Goal: Information Seeking & Learning: Learn about a topic

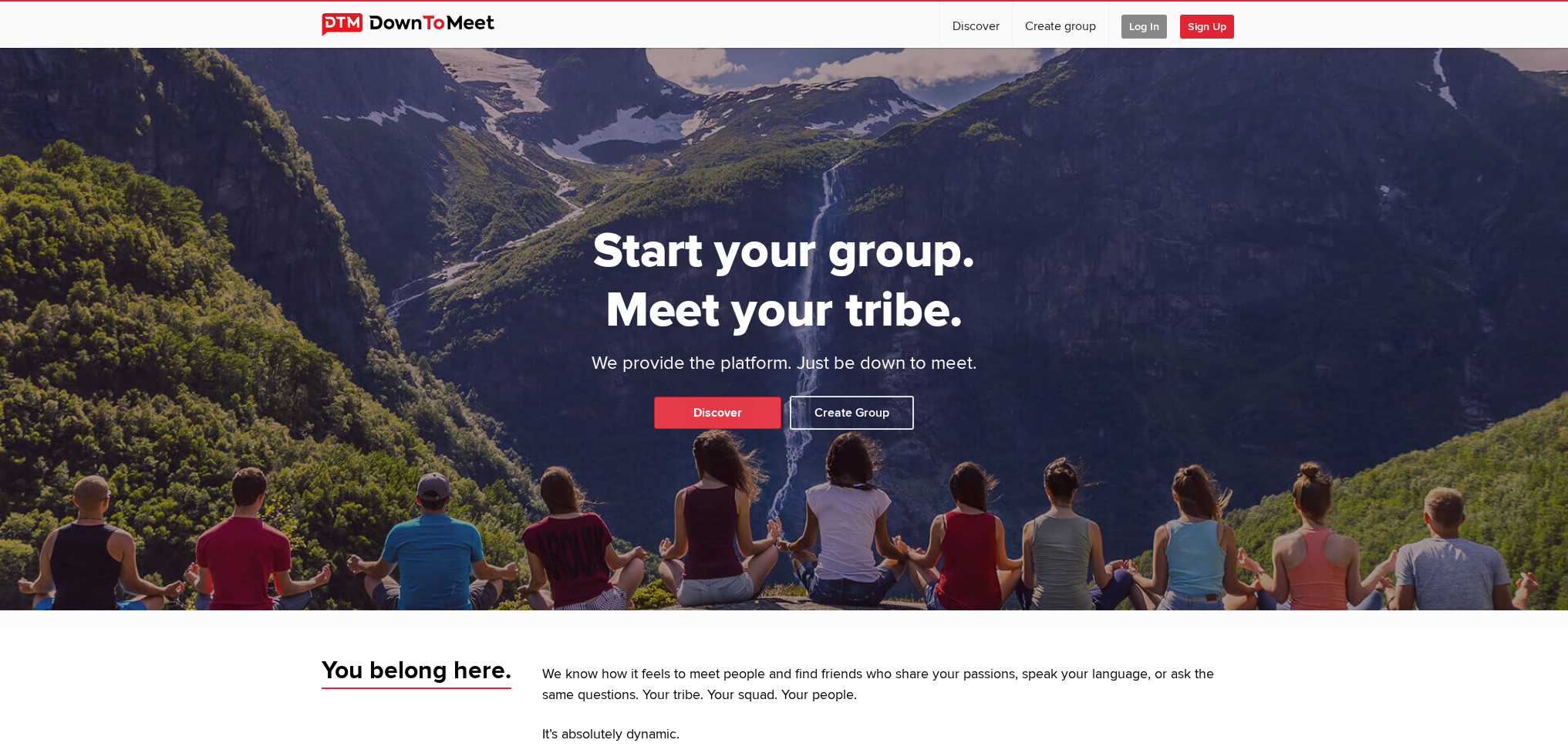
click at [747, 409] on link "Discover" at bounding box center [718, 413] width 127 height 32
select select "null"
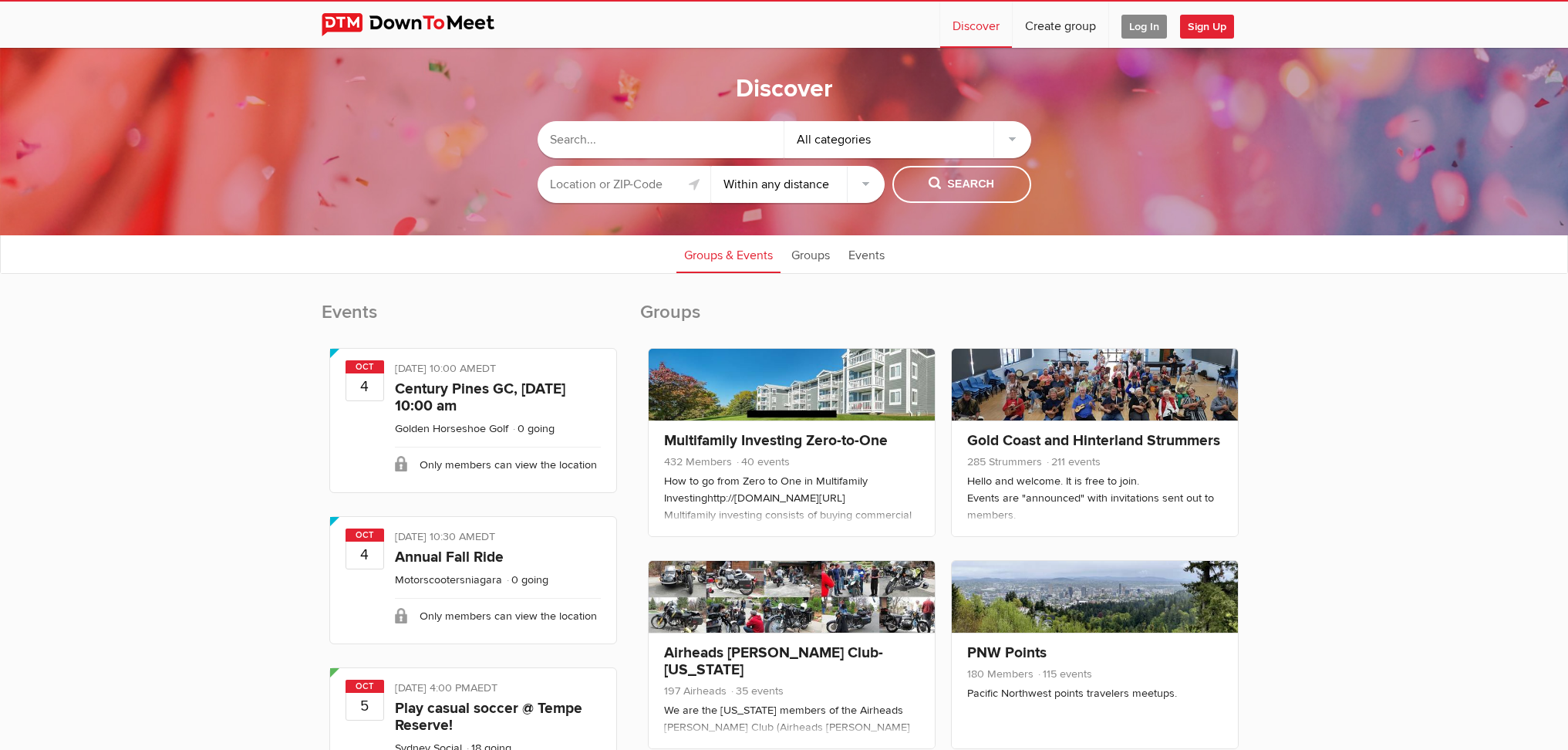
click at [607, 190] on input "text" at bounding box center [624, 184] width 173 height 37
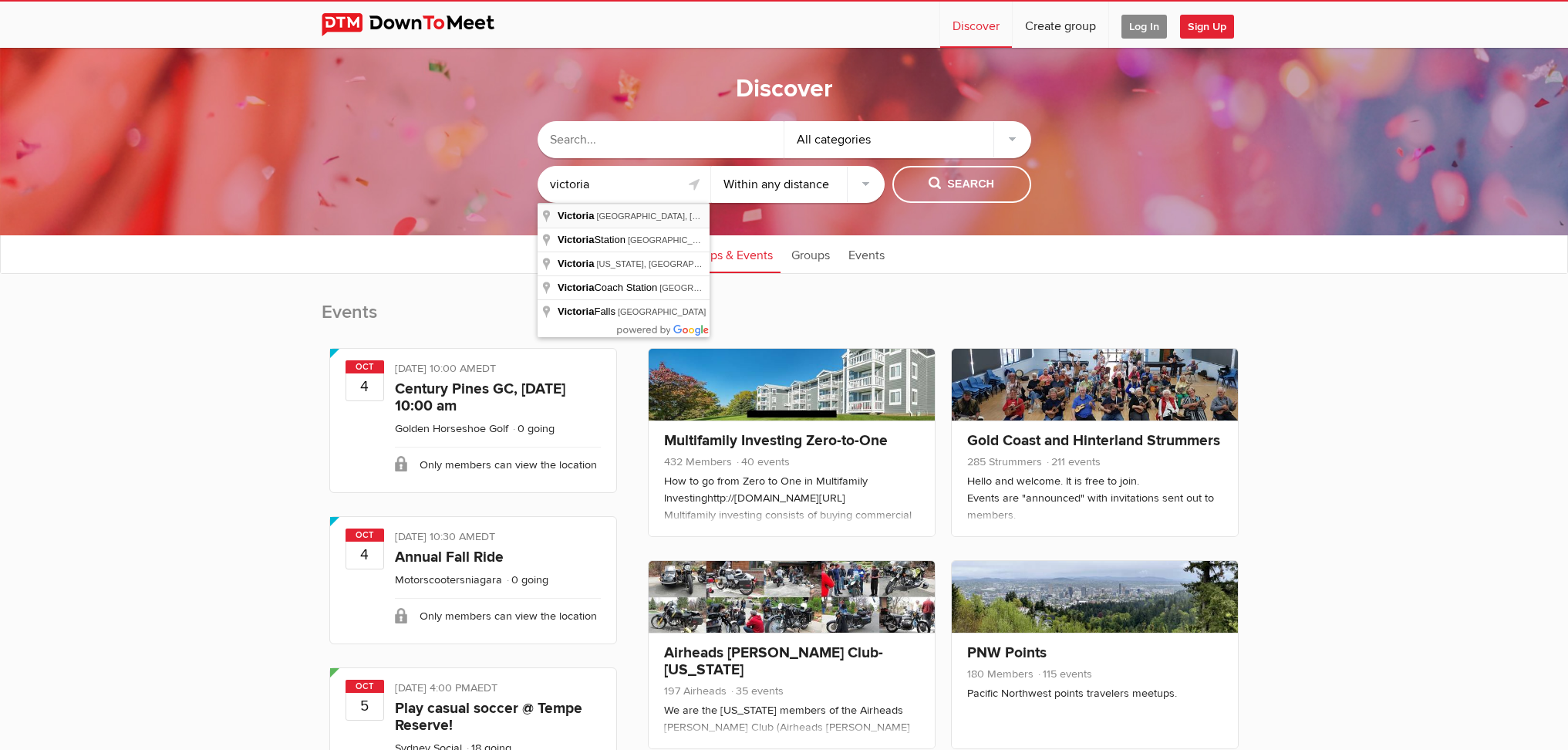
type input "[GEOGRAPHIC_DATA], [GEOGRAPHIC_DATA], [GEOGRAPHIC_DATA]"
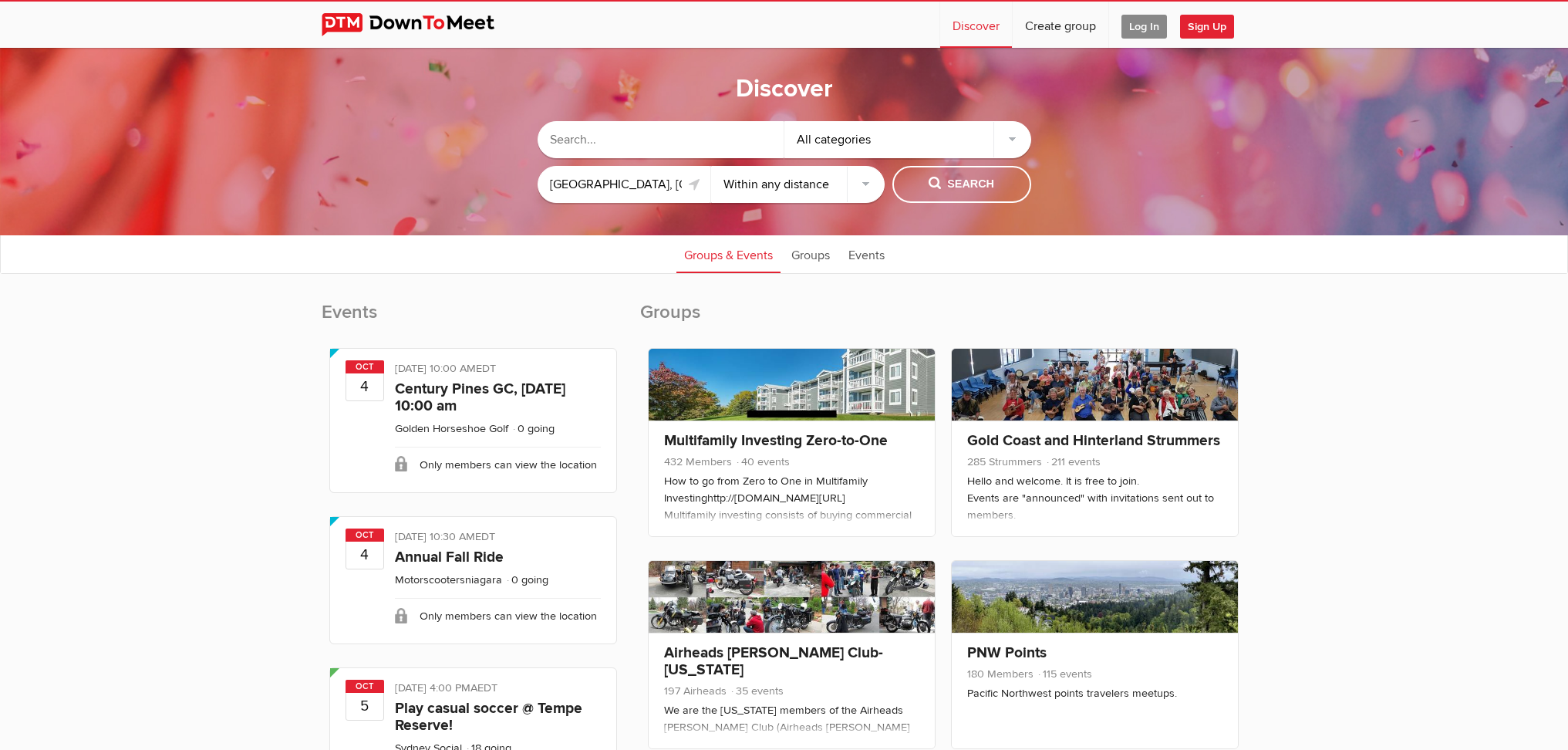
click at [841, 131] on div "All categories" at bounding box center [907, 139] width 247 height 37
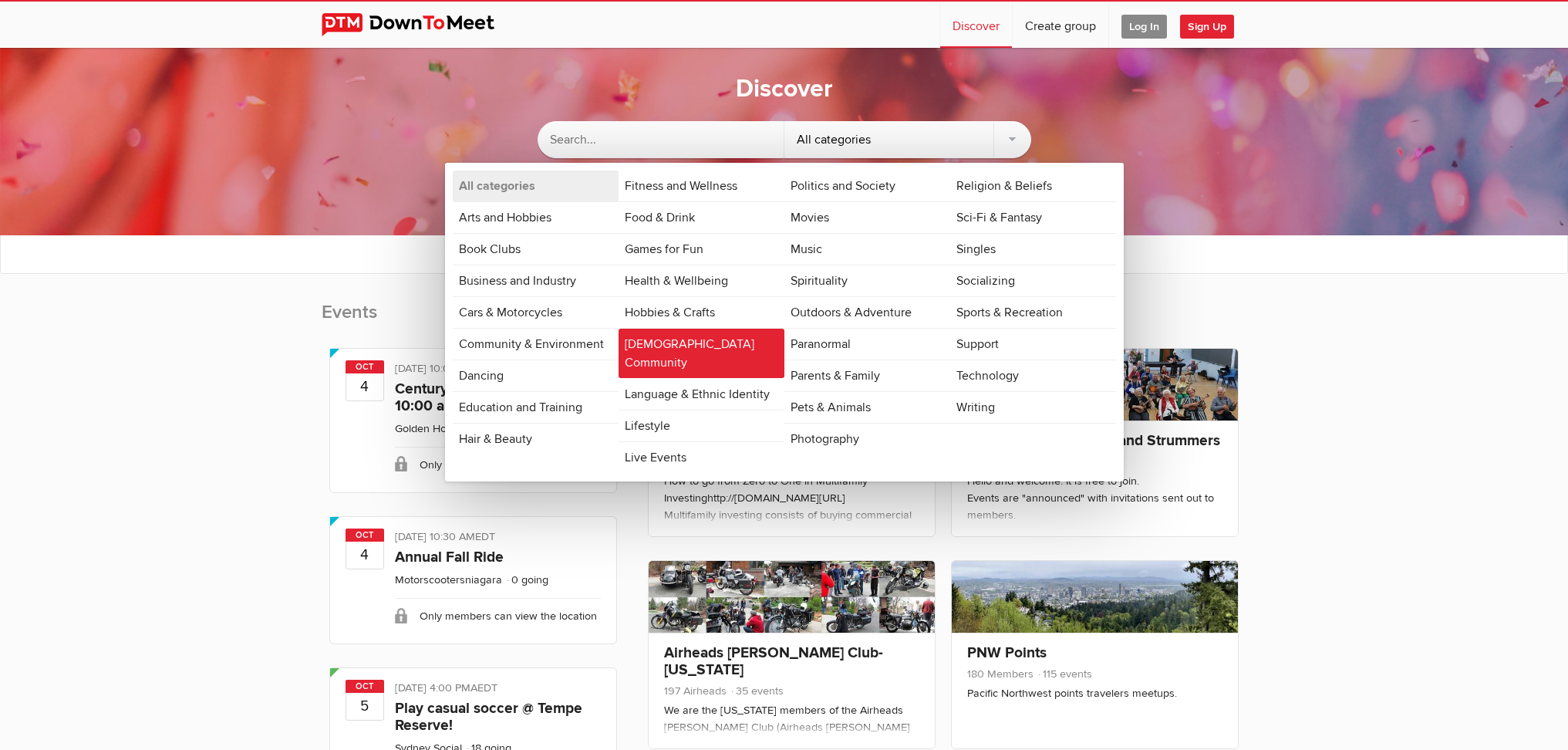
click at [692, 344] on link "[DEMOGRAPHIC_DATA] Community" at bounding box center [701, 353] width 166 height 50
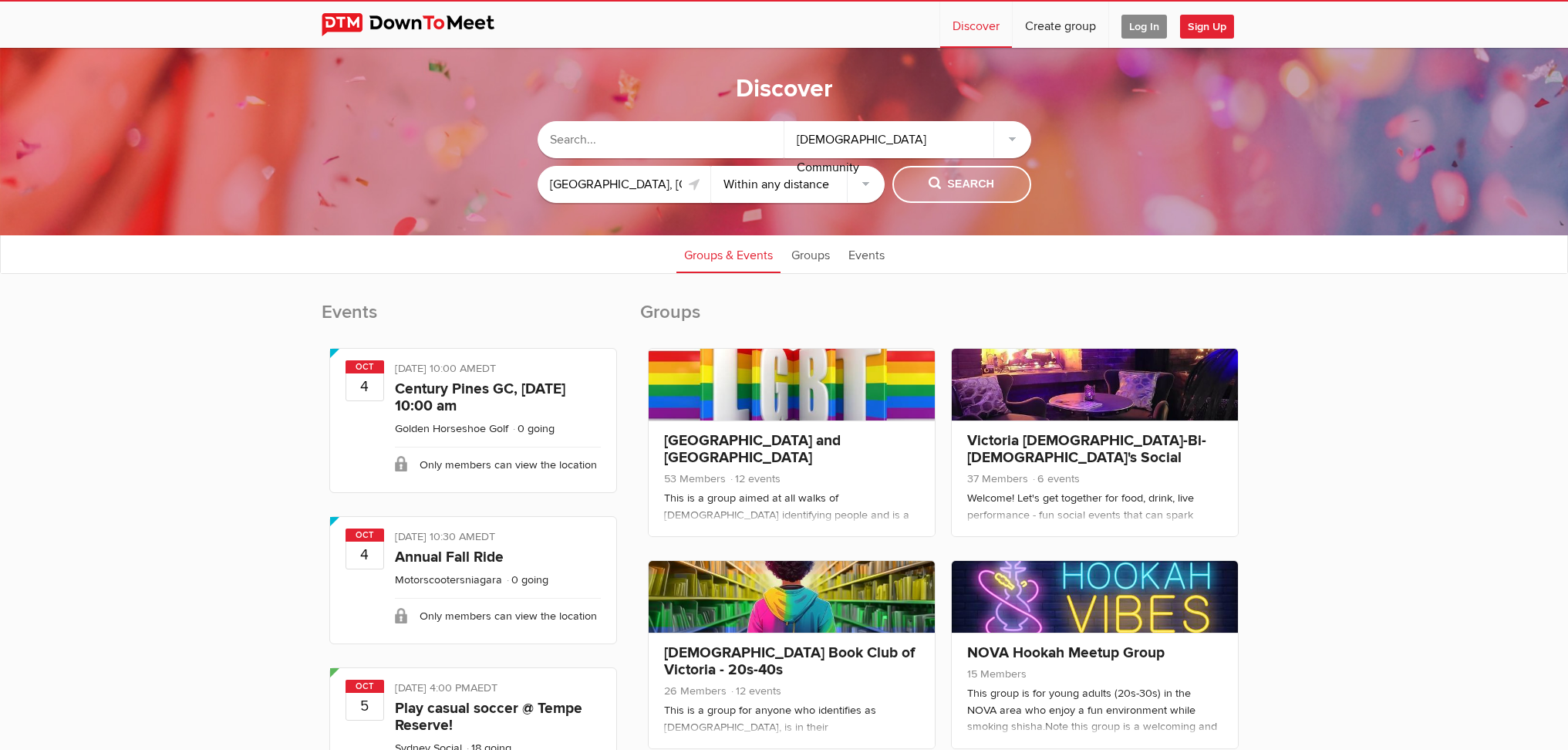
click at [949, 196] on button "Search" at bounding box center [962, 184] width 139 height 37
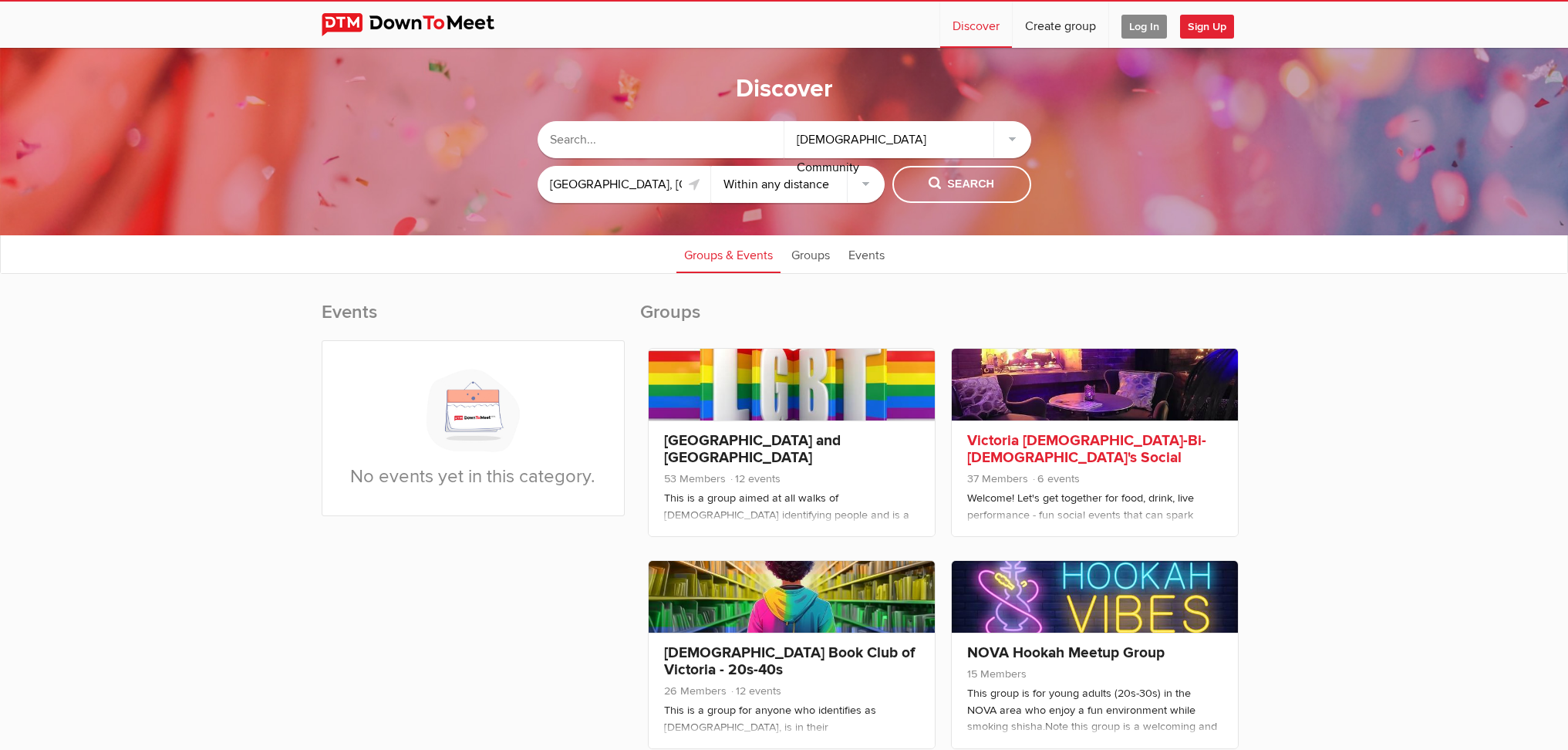
click at [1089, 469] on div "Victoria [DEMOGRAPHIC_DATA]-Bi-[DEMOGRAPHIC_DATA]'s Social 37 Members 6 events …" at bounding box center [1095, 479] width 286 height 116
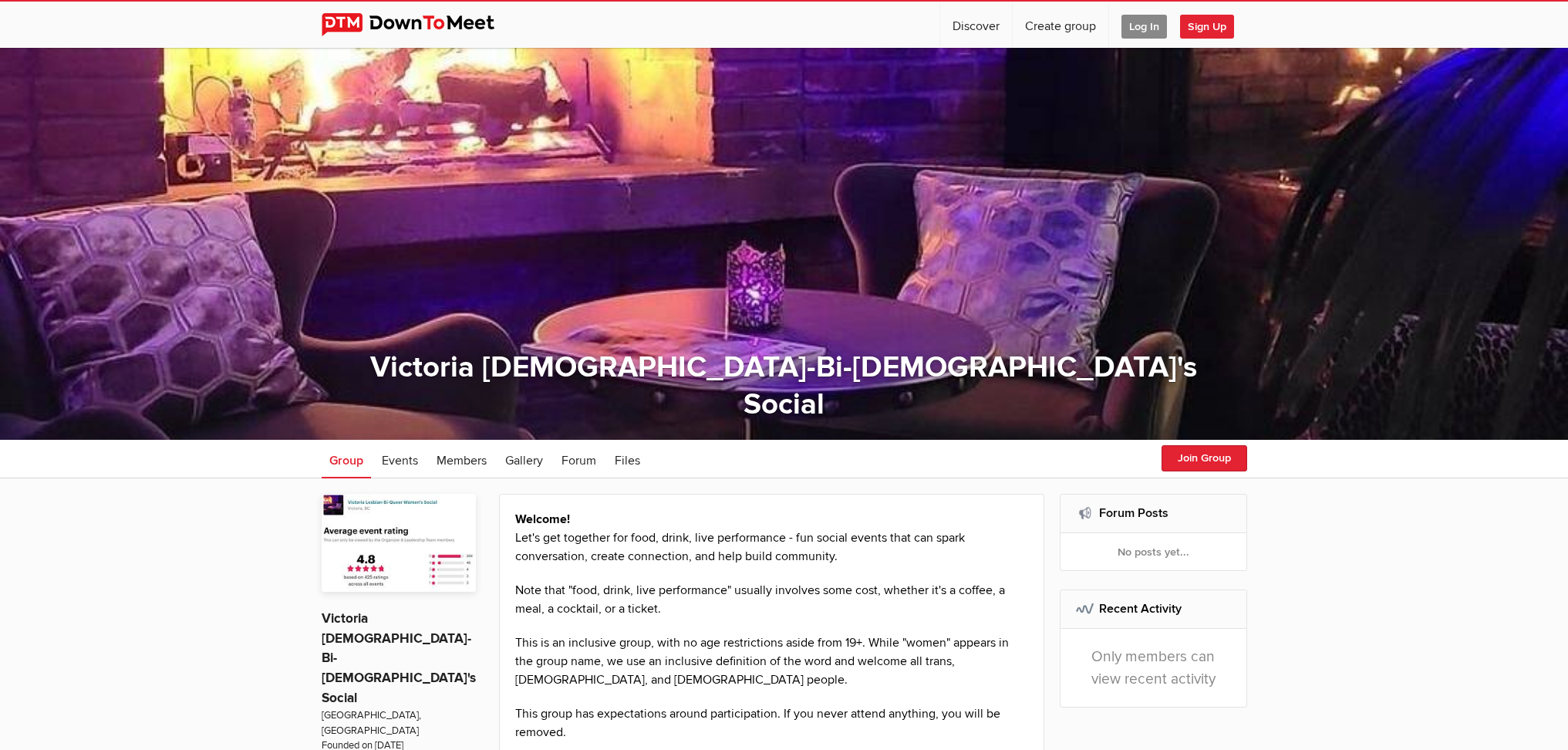
select select "null"
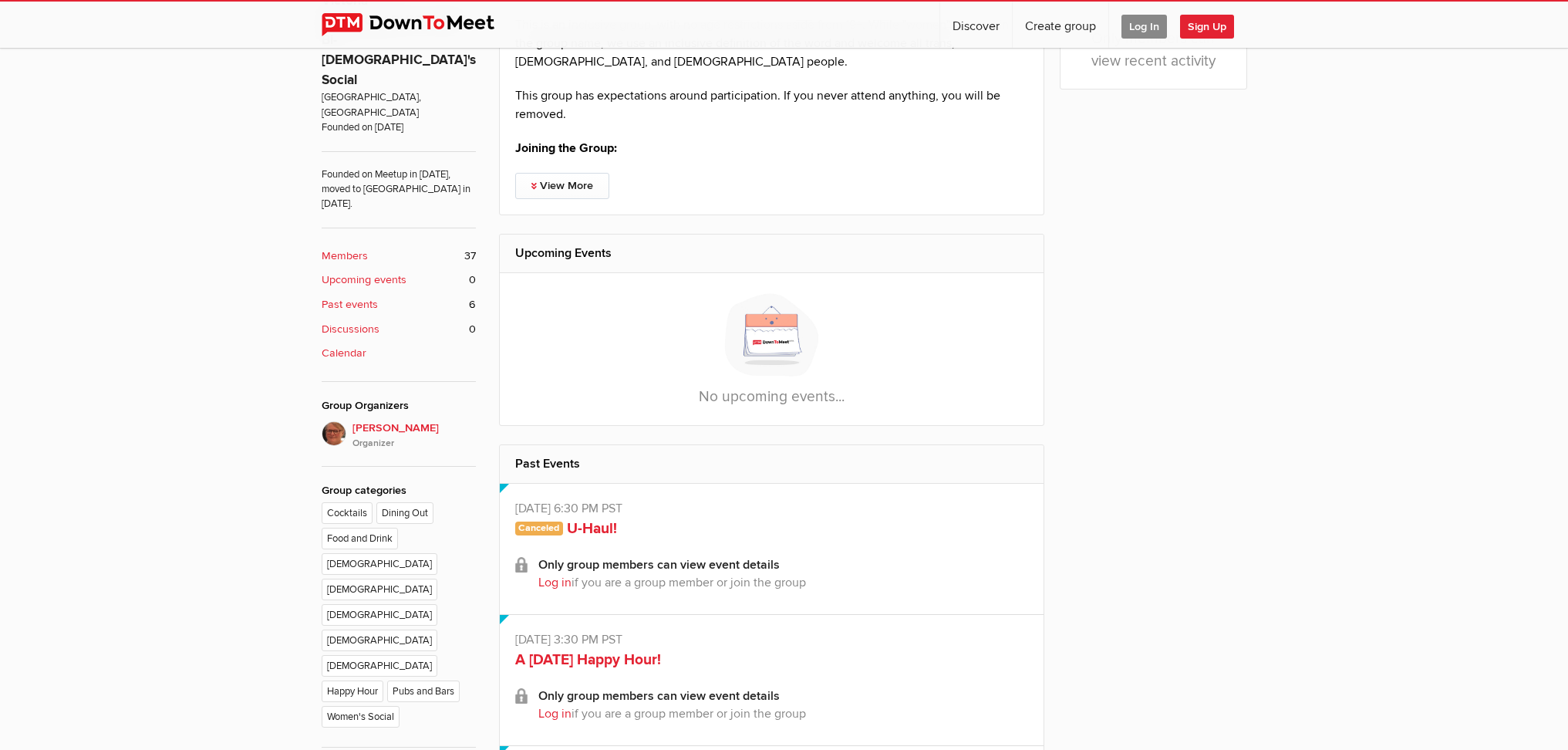
scroll to position [352, 0]
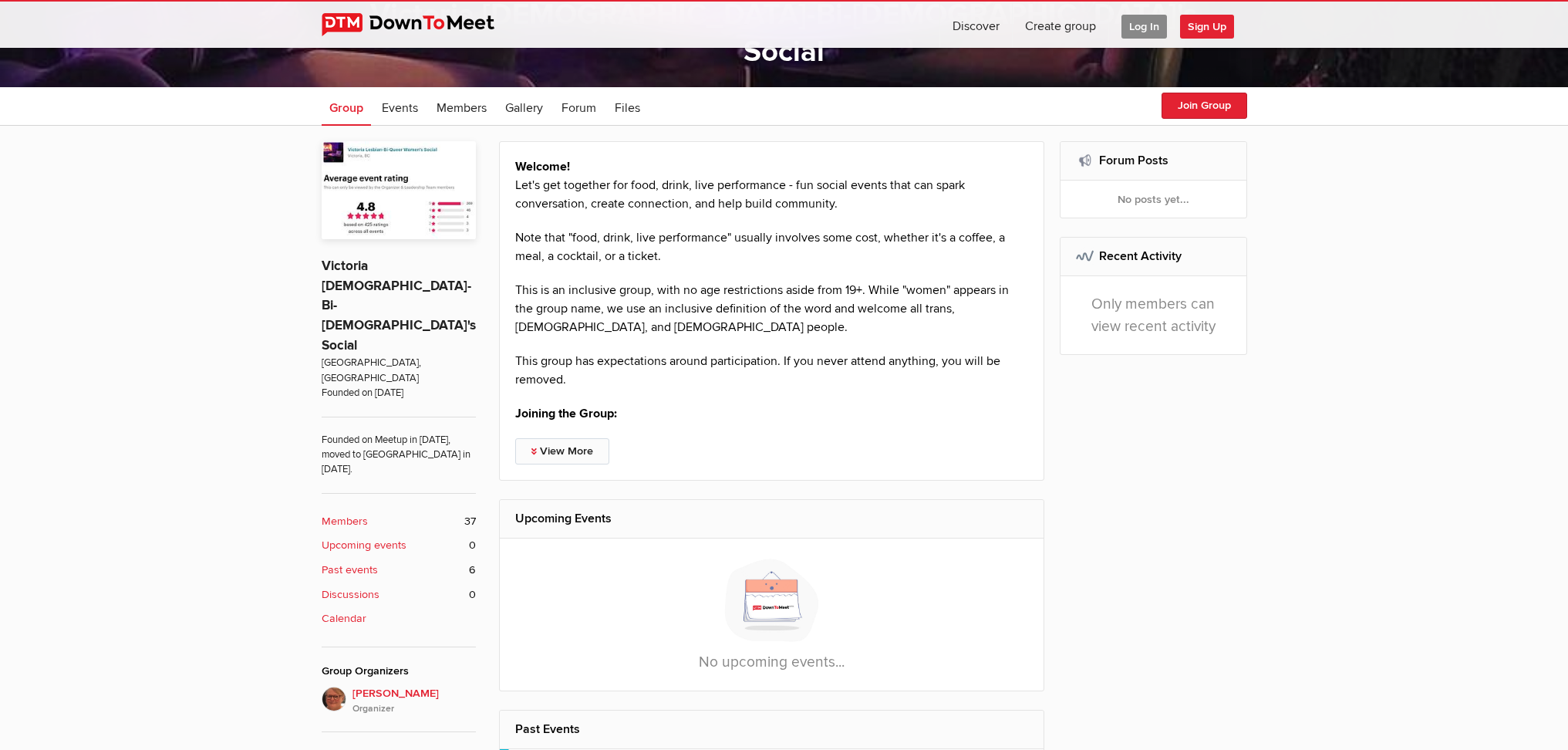
click at [603, 456] on link "View More" at bounding box center [563, 451] width 94 height 26
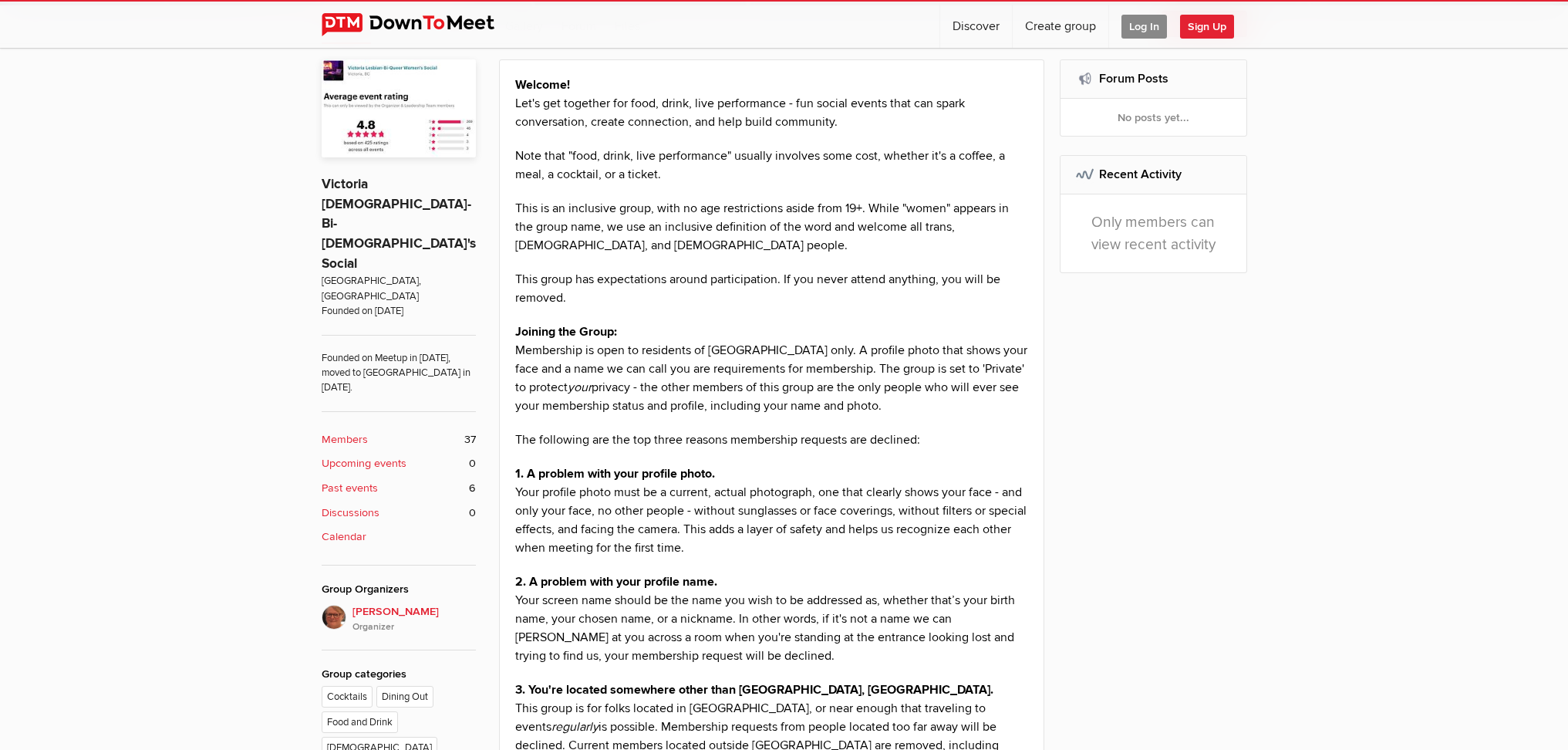
scroll to position [219, 0]
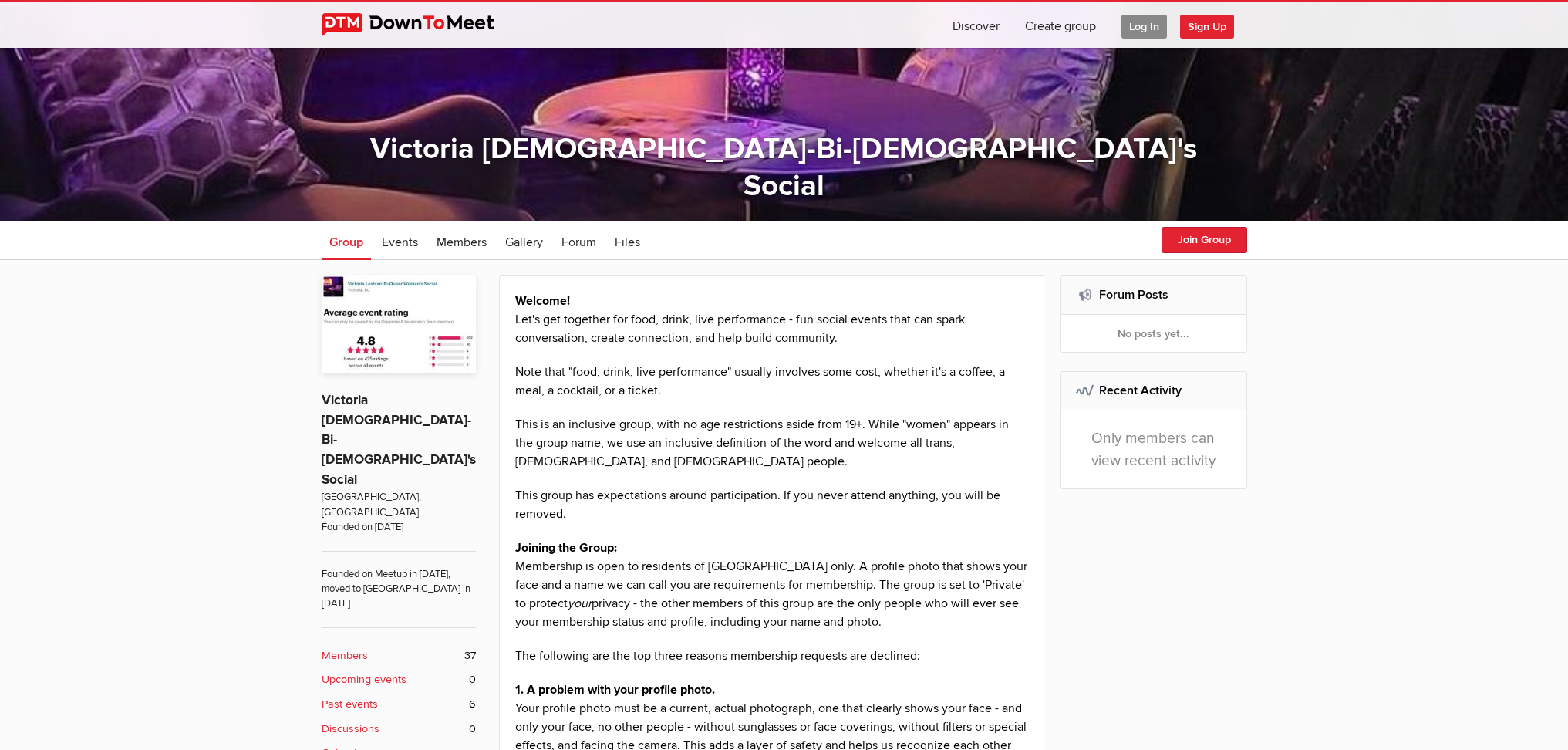
select select "null"
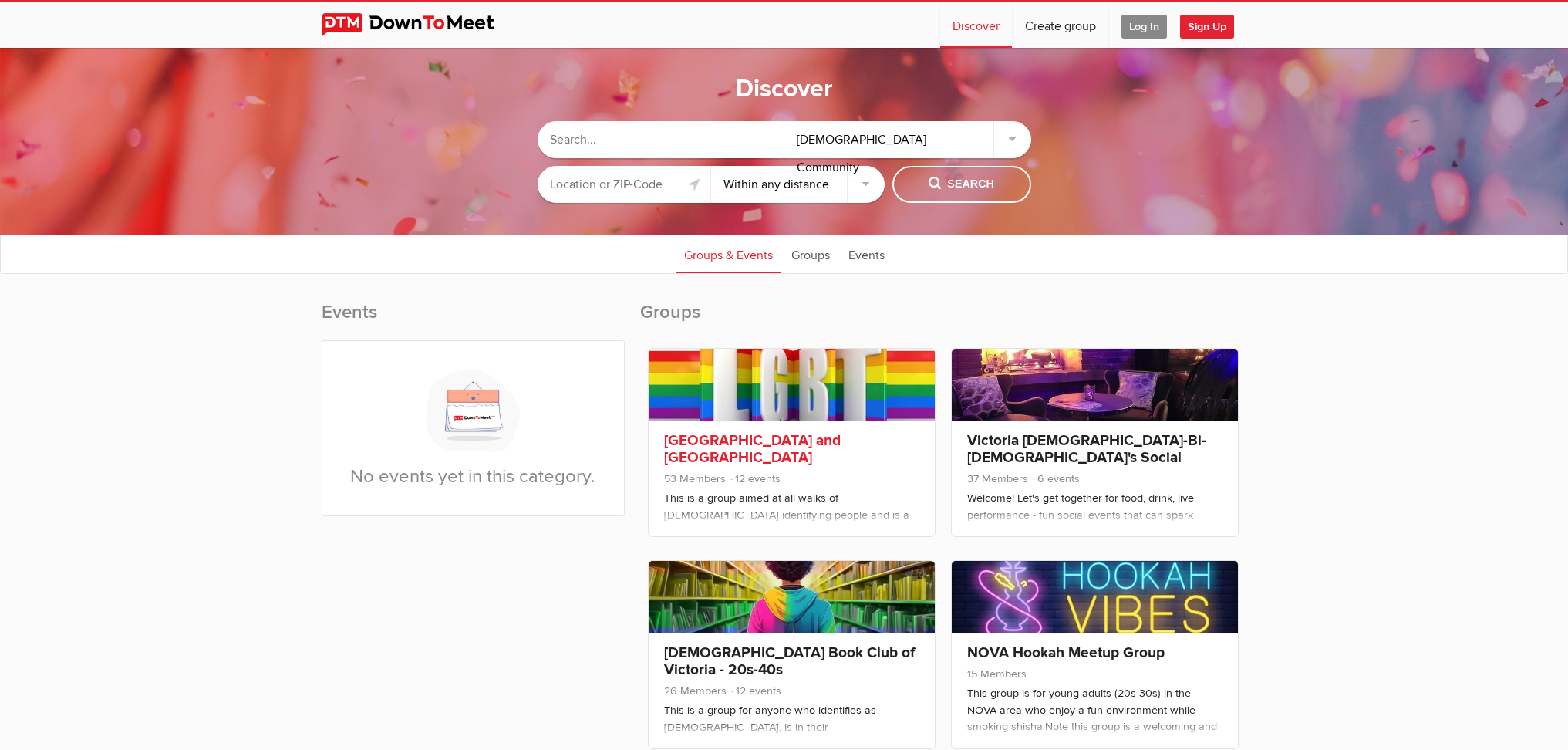
click at [815, 481] on span "53 Members 12 events" at bounding box center [792, 480] width 256 height 20
